Goal: Task Accomplishment & Management: Manage account settings

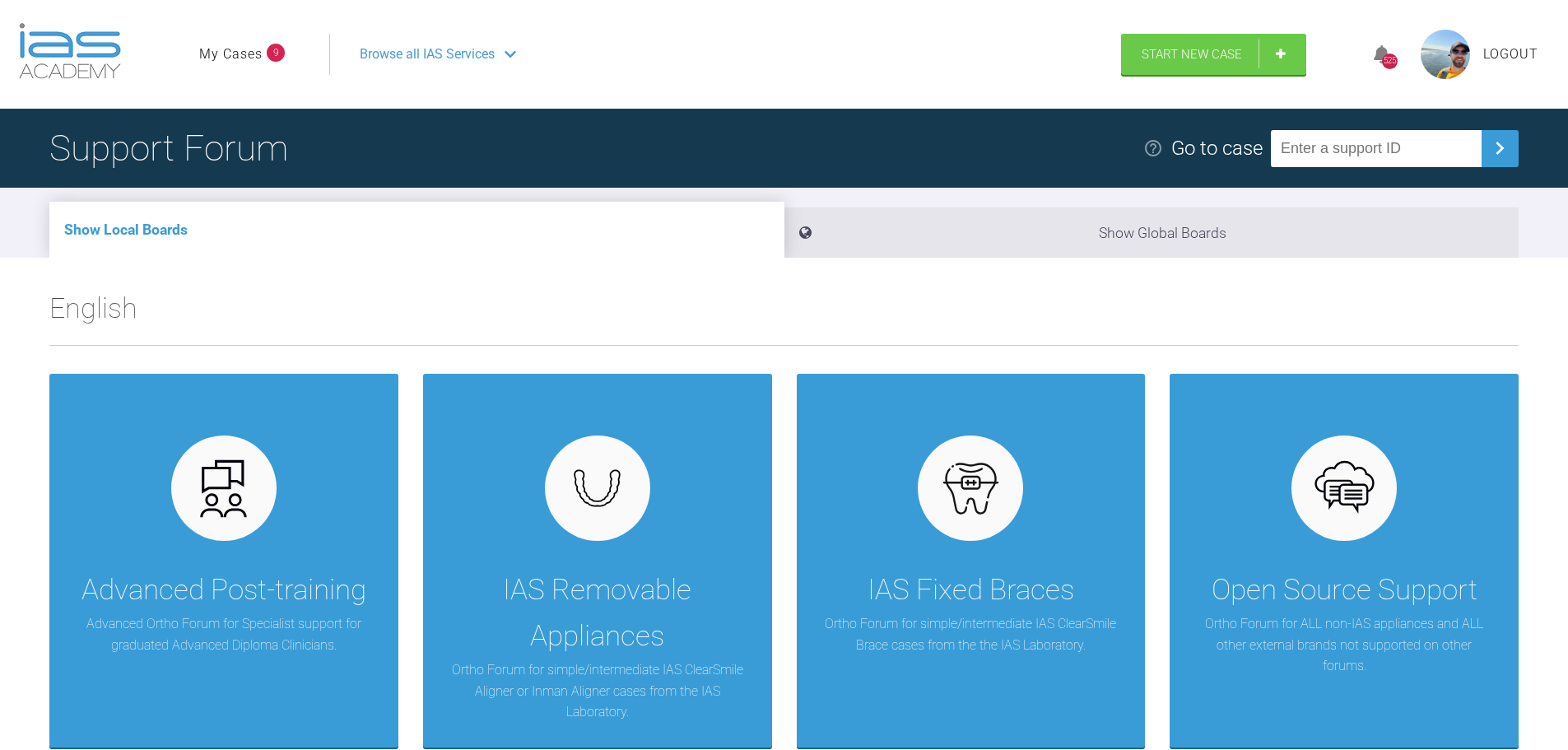
click at [249, 50] on link "My Cases" at bounding box center [231, 55] width 63 height 22
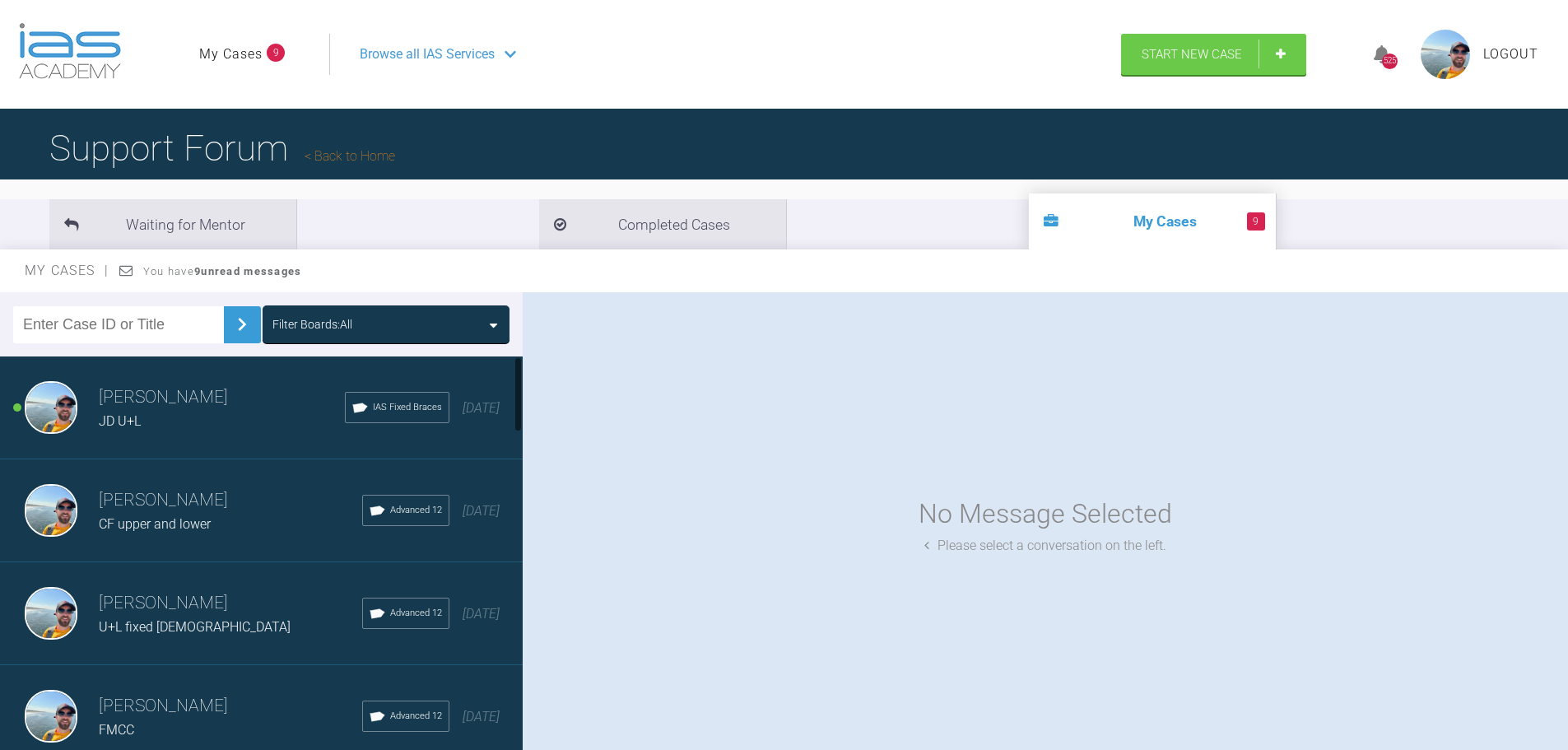
click at [179, 409] on h3 "[PERSON_NAME]" at bounding box center [221, 398] width 246 height 28
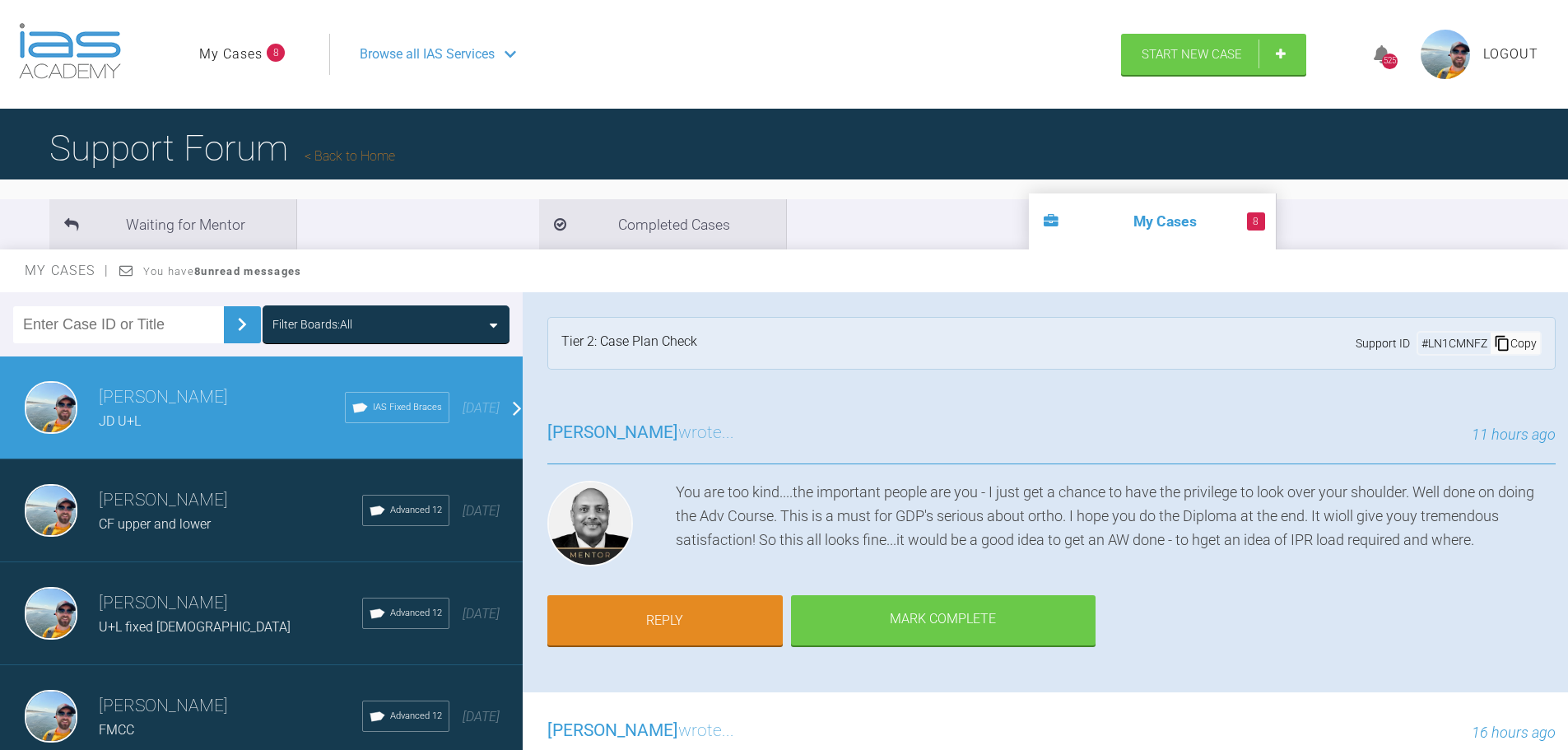
click at [1502, 343] on div "Copy" at bounding box center [1516, 343] width 50 height 22
